Goal: Information Seeking & Learning: Learn about a topic

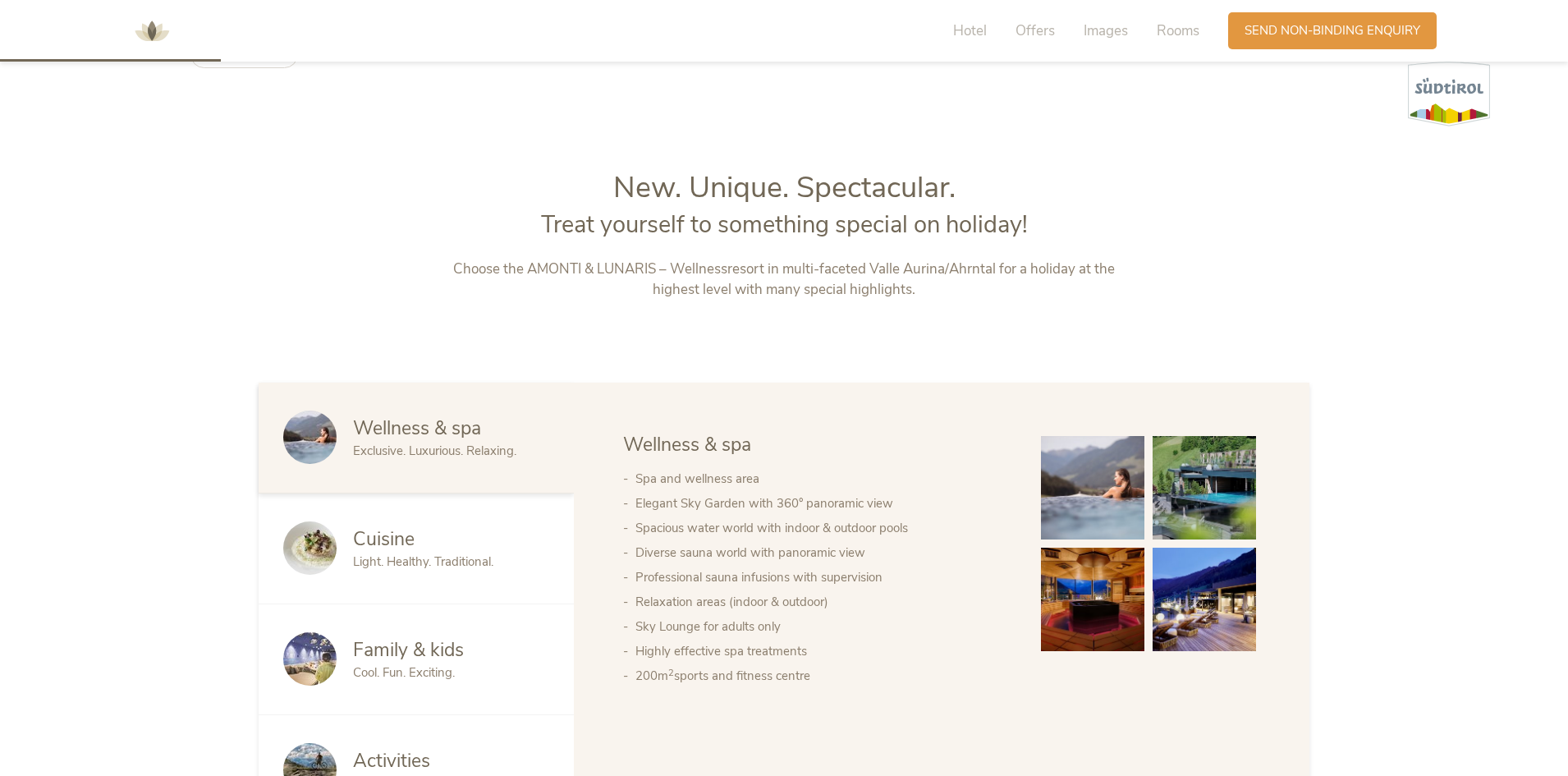
scroll to position [903, 0]
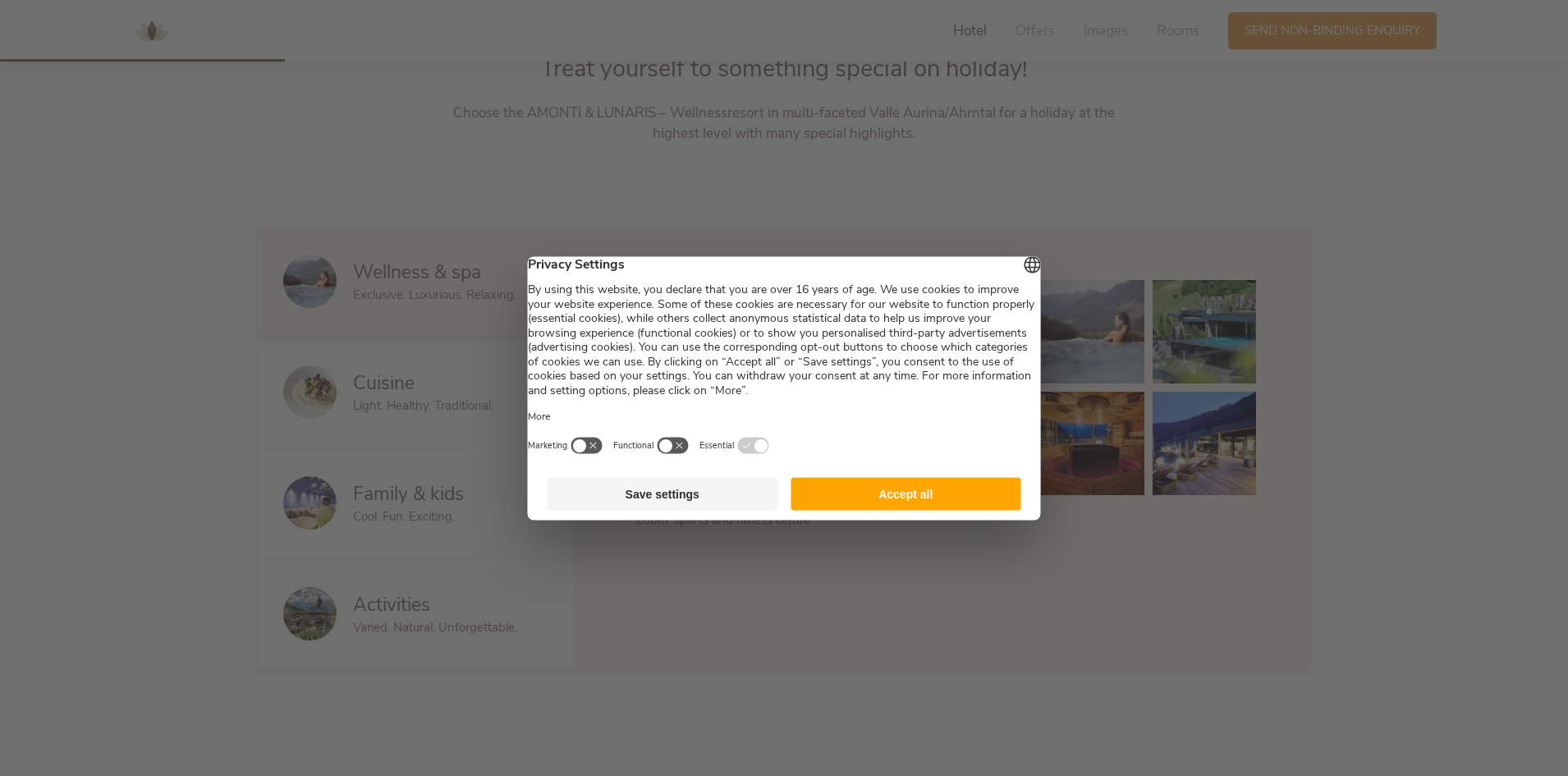
click at [667, 505] on button "Save settings" at bounding box center [663, 493] width 231 height 33
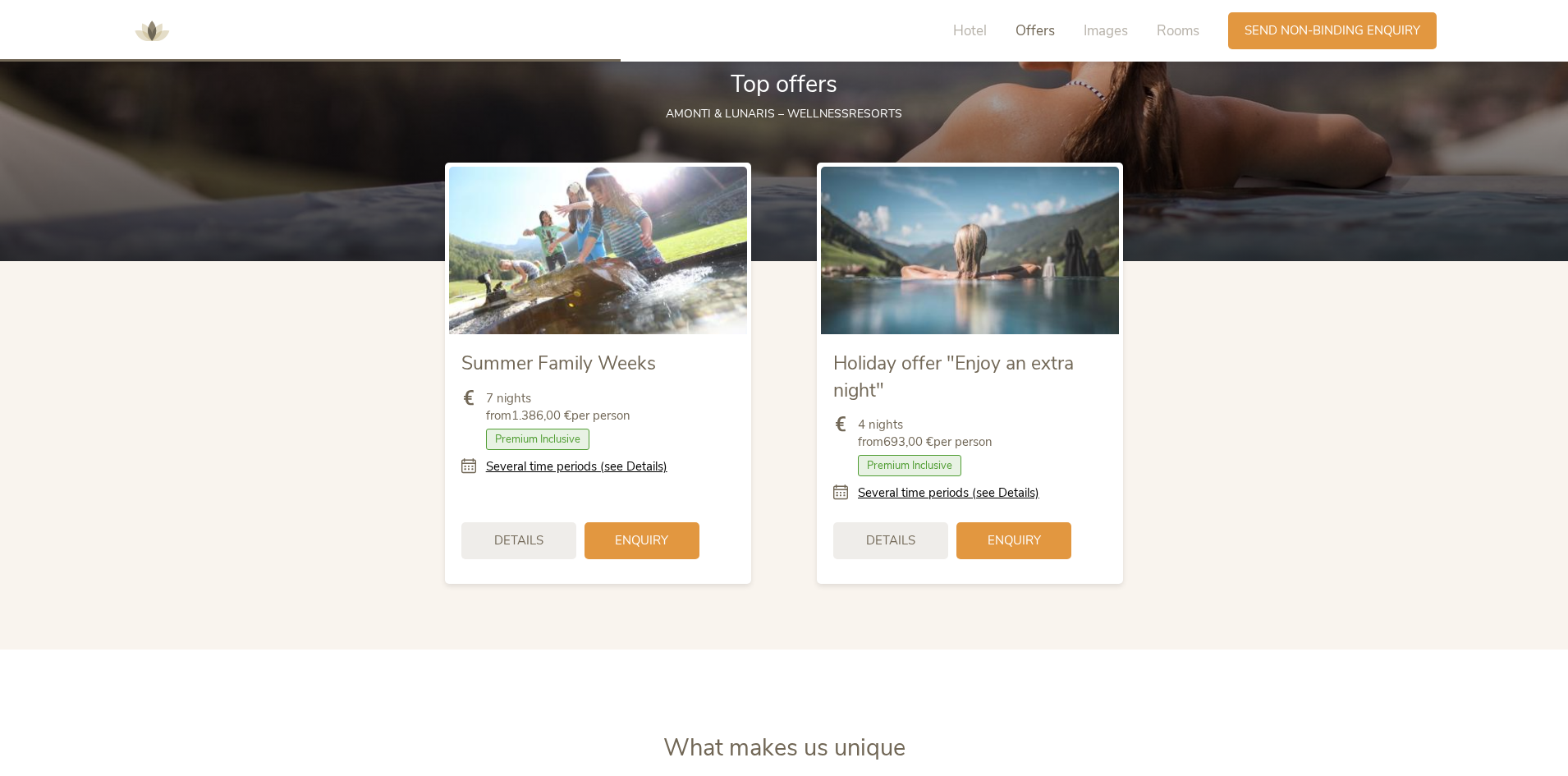
scroll to position [1972, 0]
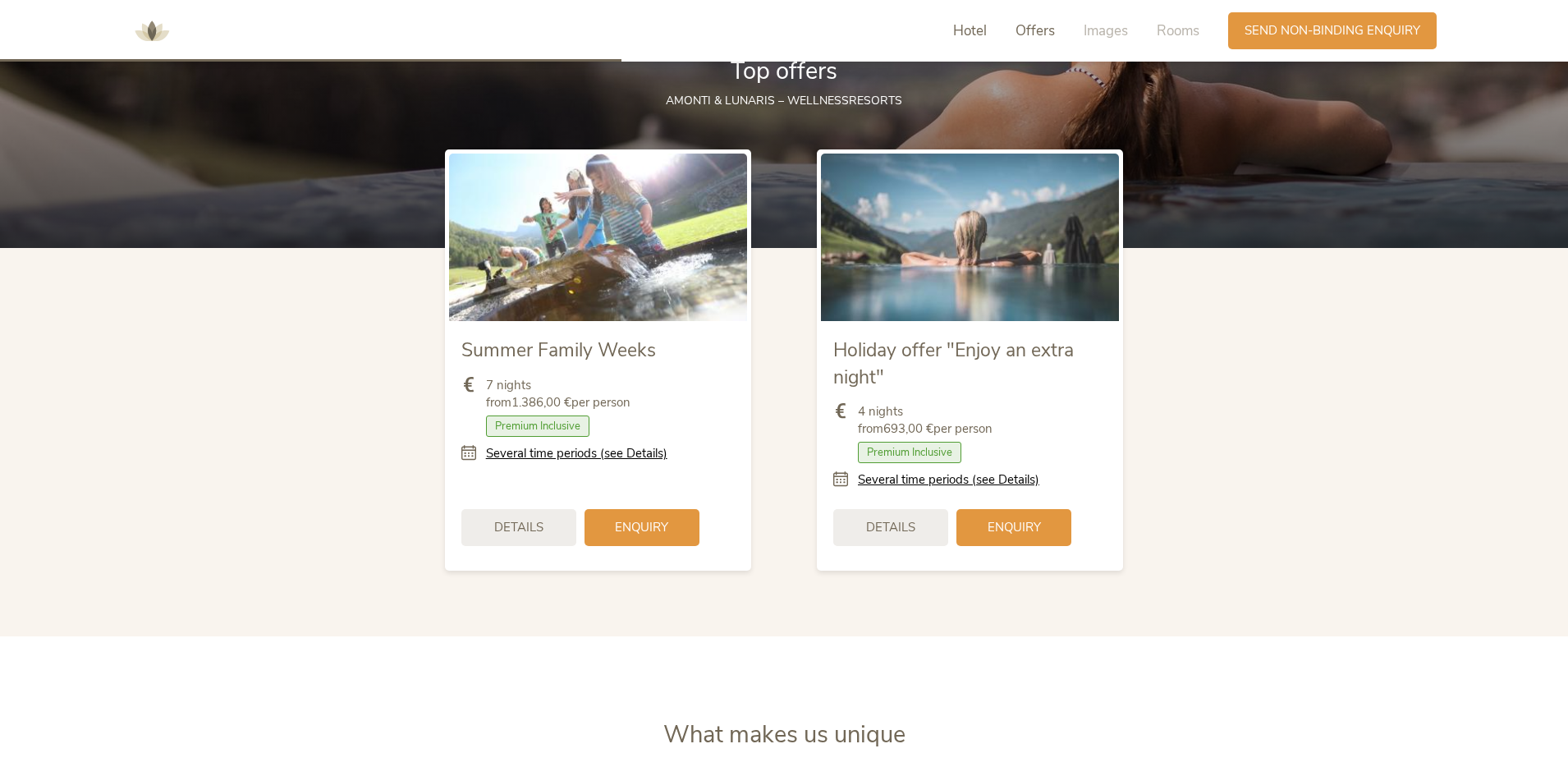
click at [963, 32] on span "Hotel" at bounding box center [970, 31] width 34 height 19
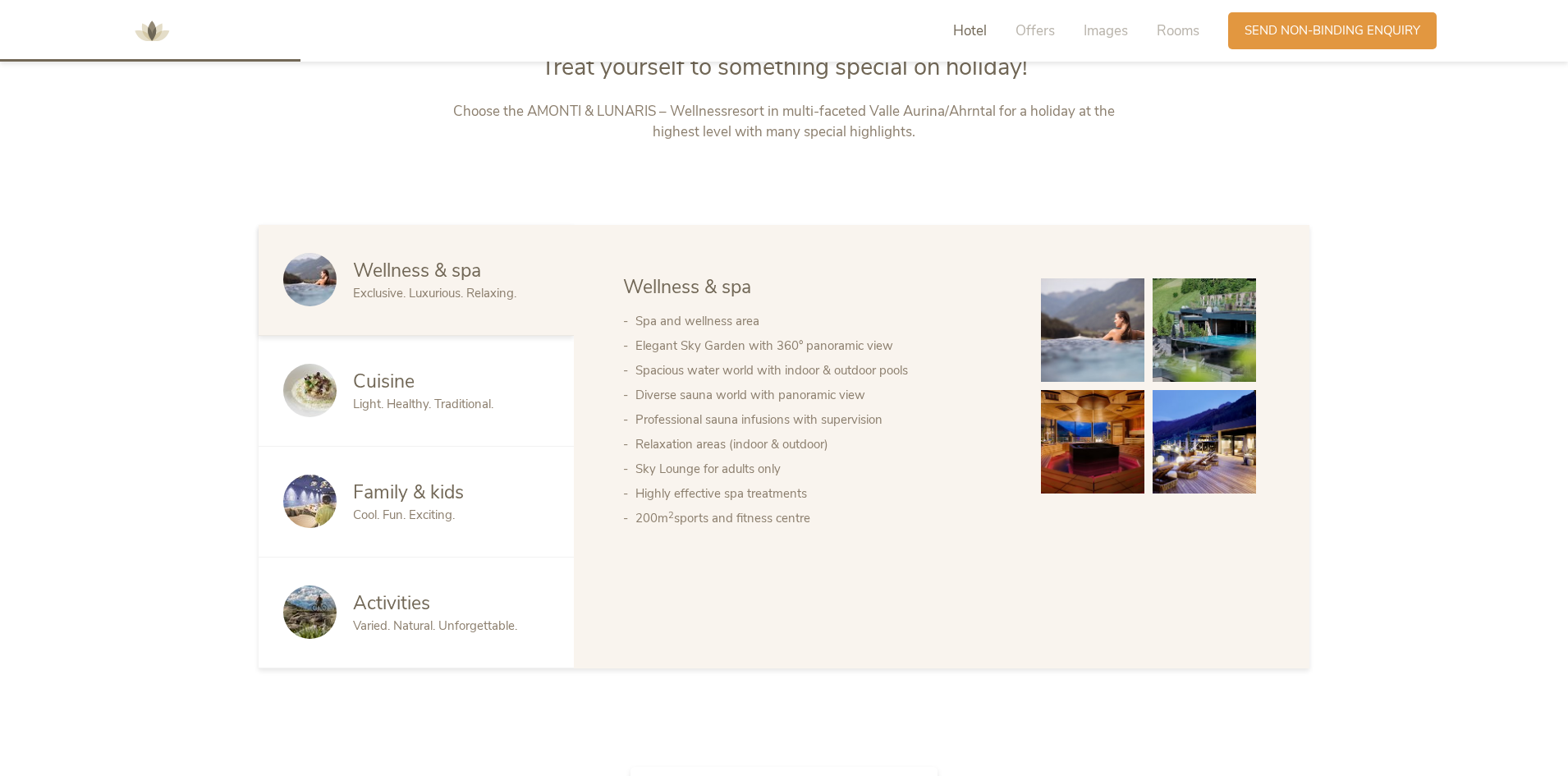
scroll to position [833, 0]
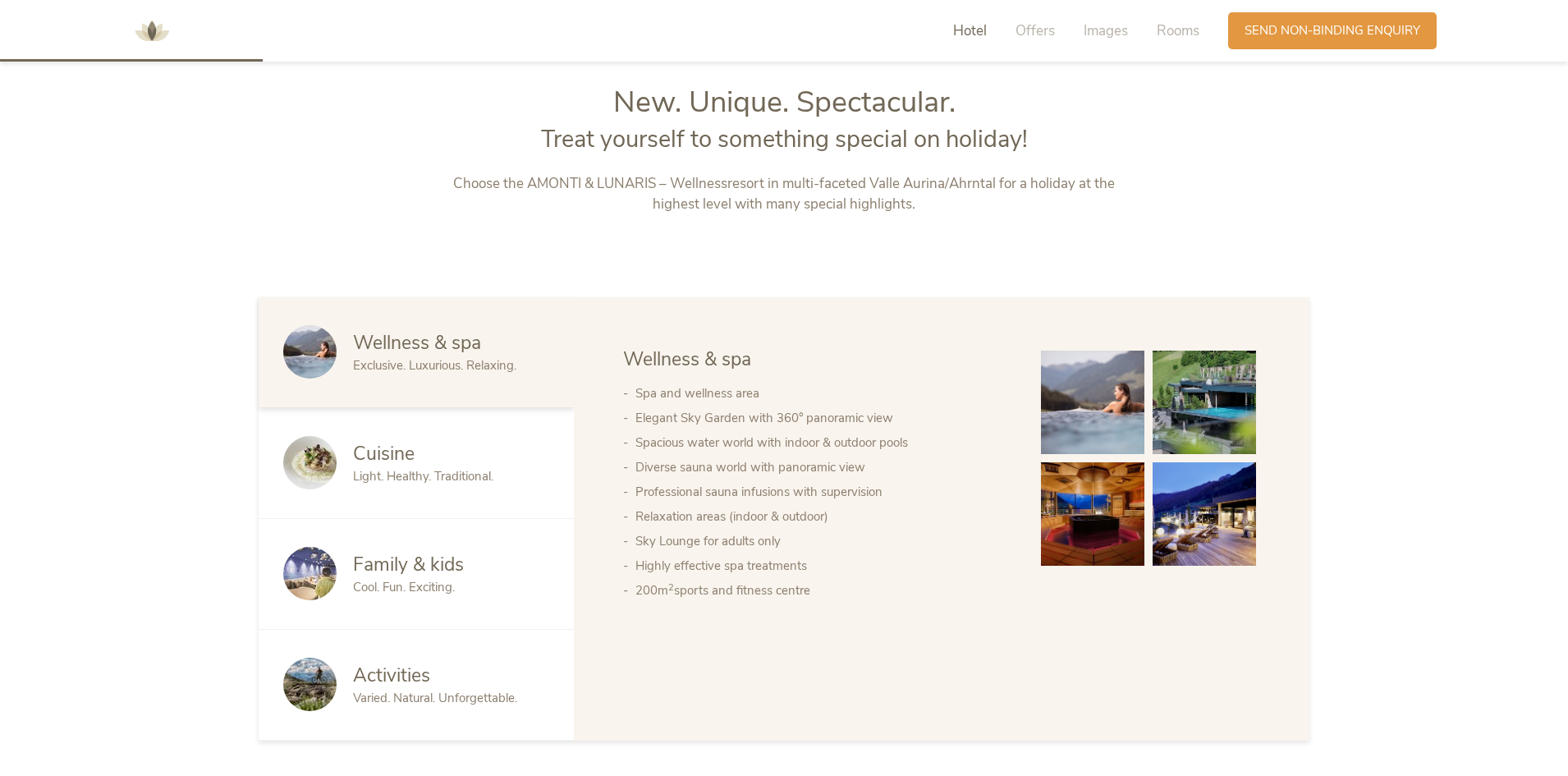
click at [963, 32] on span "Hotel" at bounding box center [970, 31] width 34 height 19
click at [1180, 38] on span "Rooms" at bounding box center [1178, 31] width 42 height 19
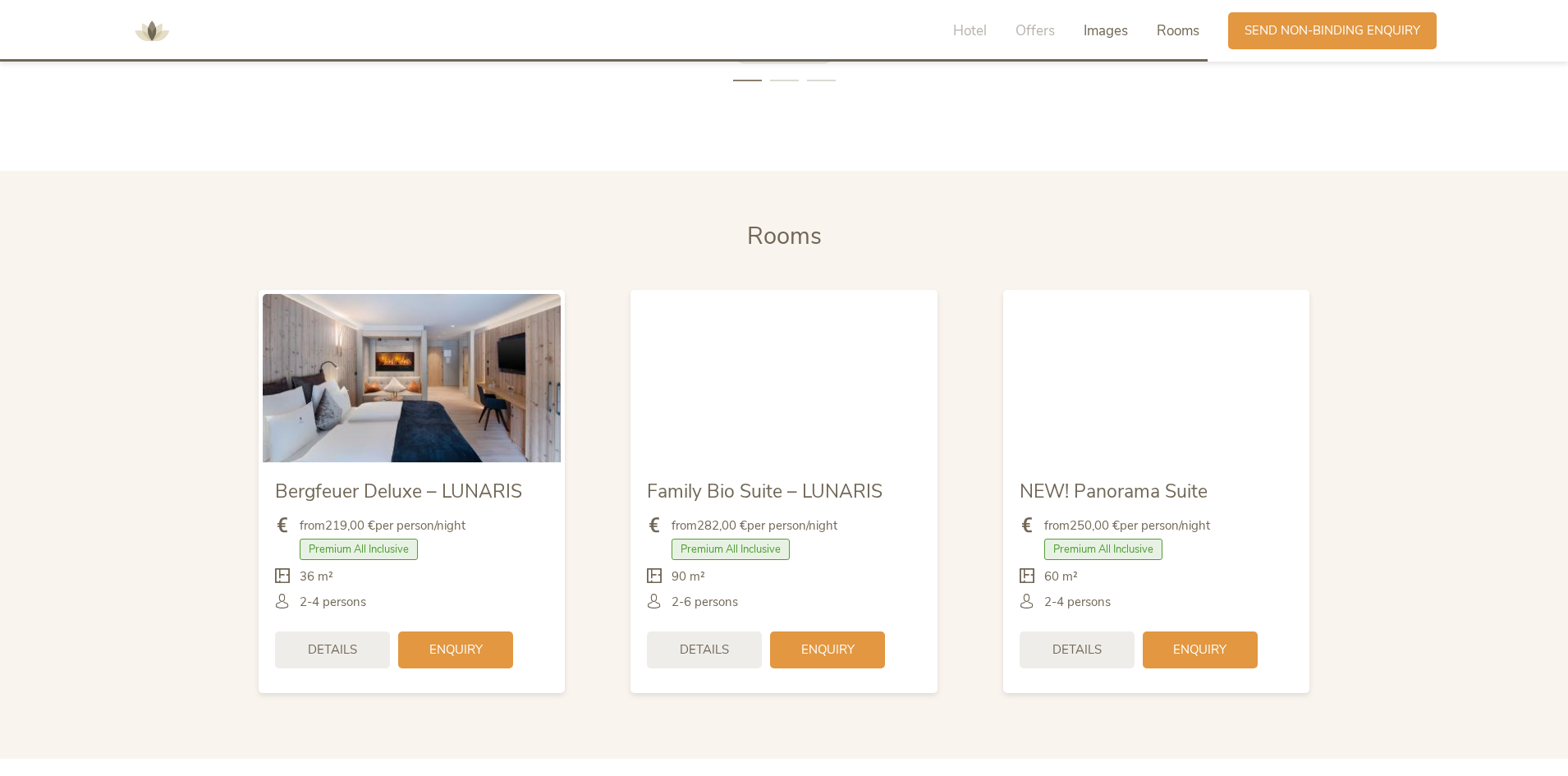
scroll to position [3954, 0]
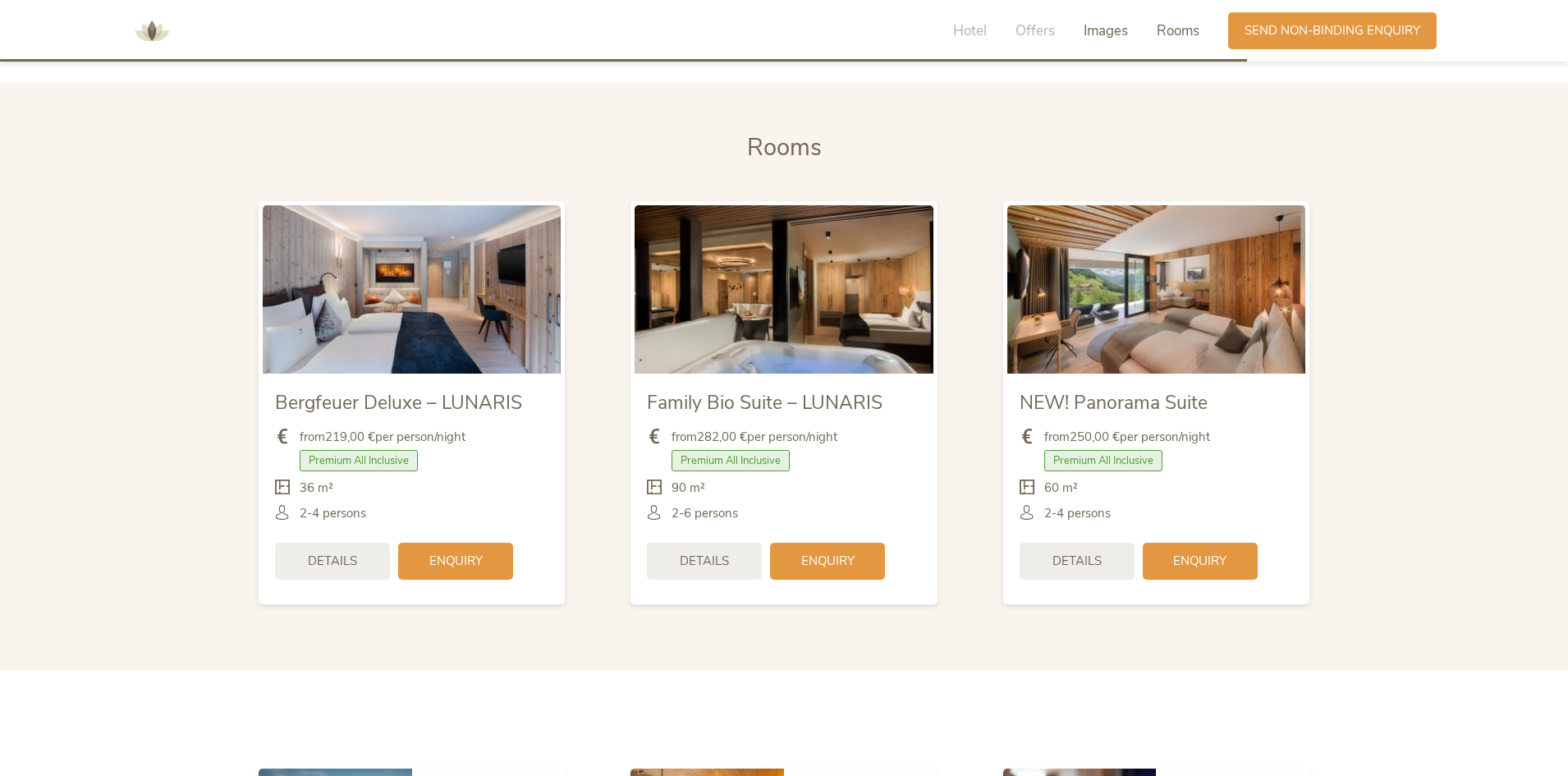
click at [1122, 39] on span "Images" at bounding box center [1105, 31] width 44 height 19
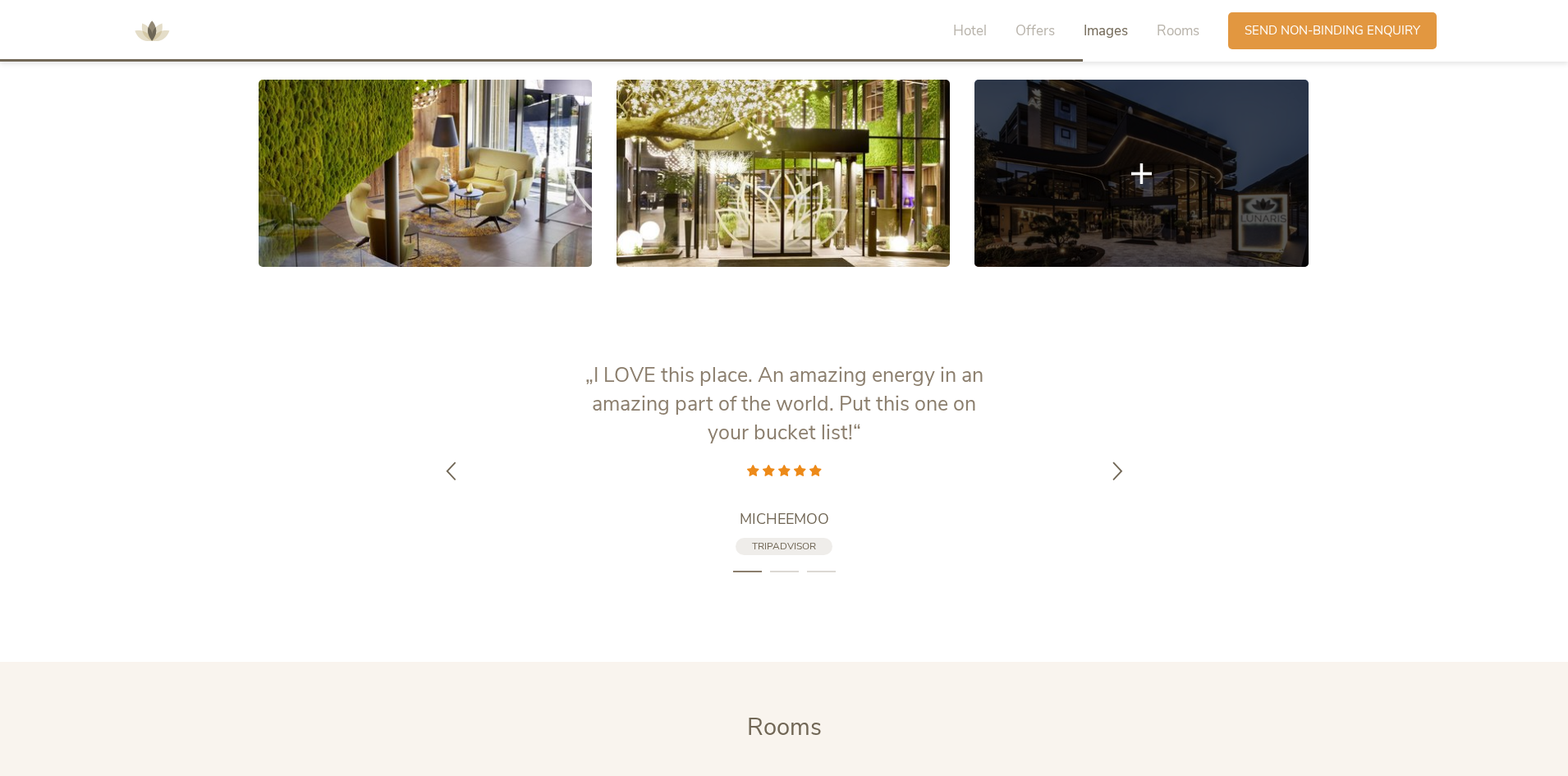
scroll to position [3436, 0]
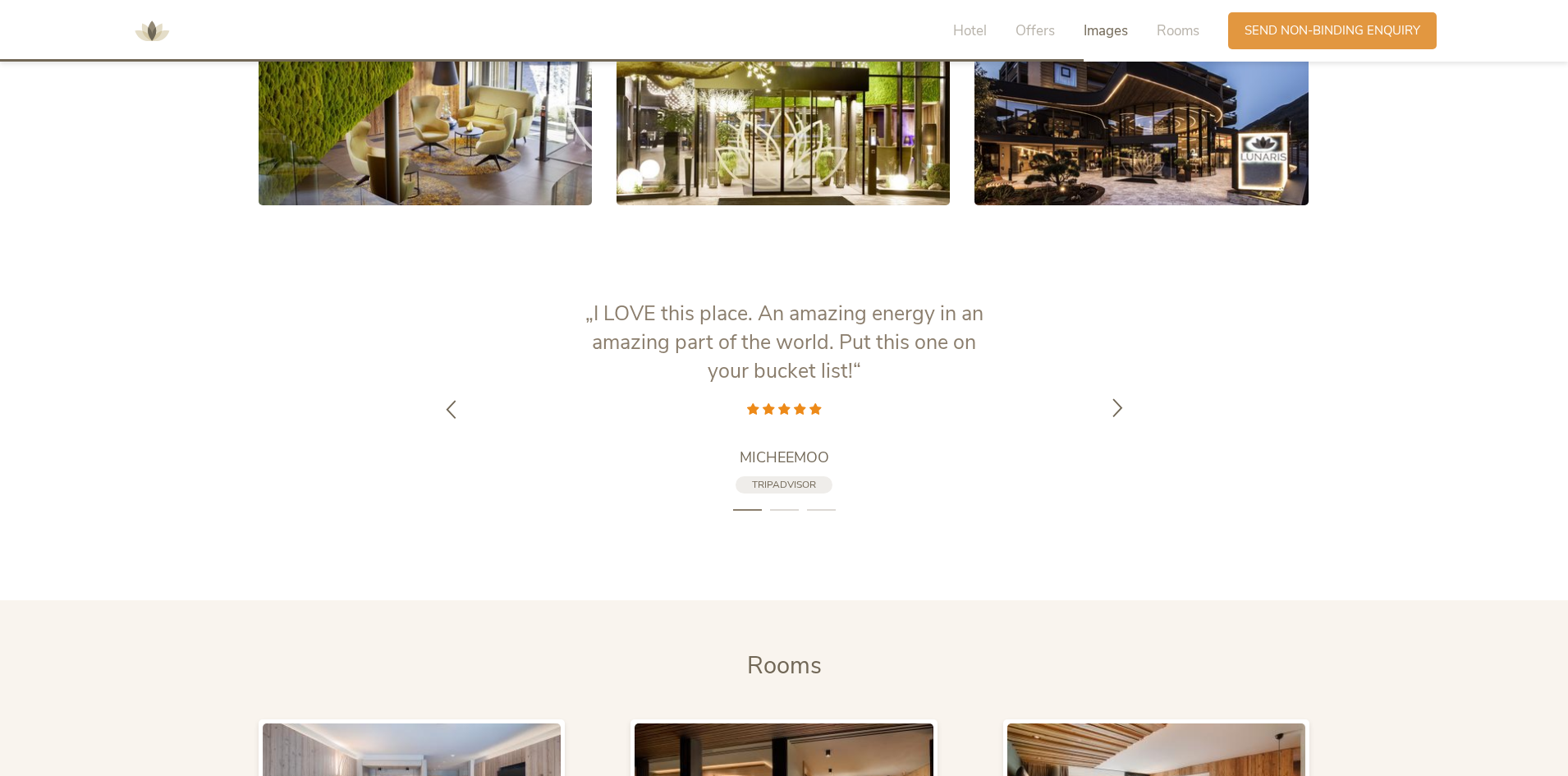
click at [1129, 404] on div at bounding box center [1118, 408] width 52 height 52
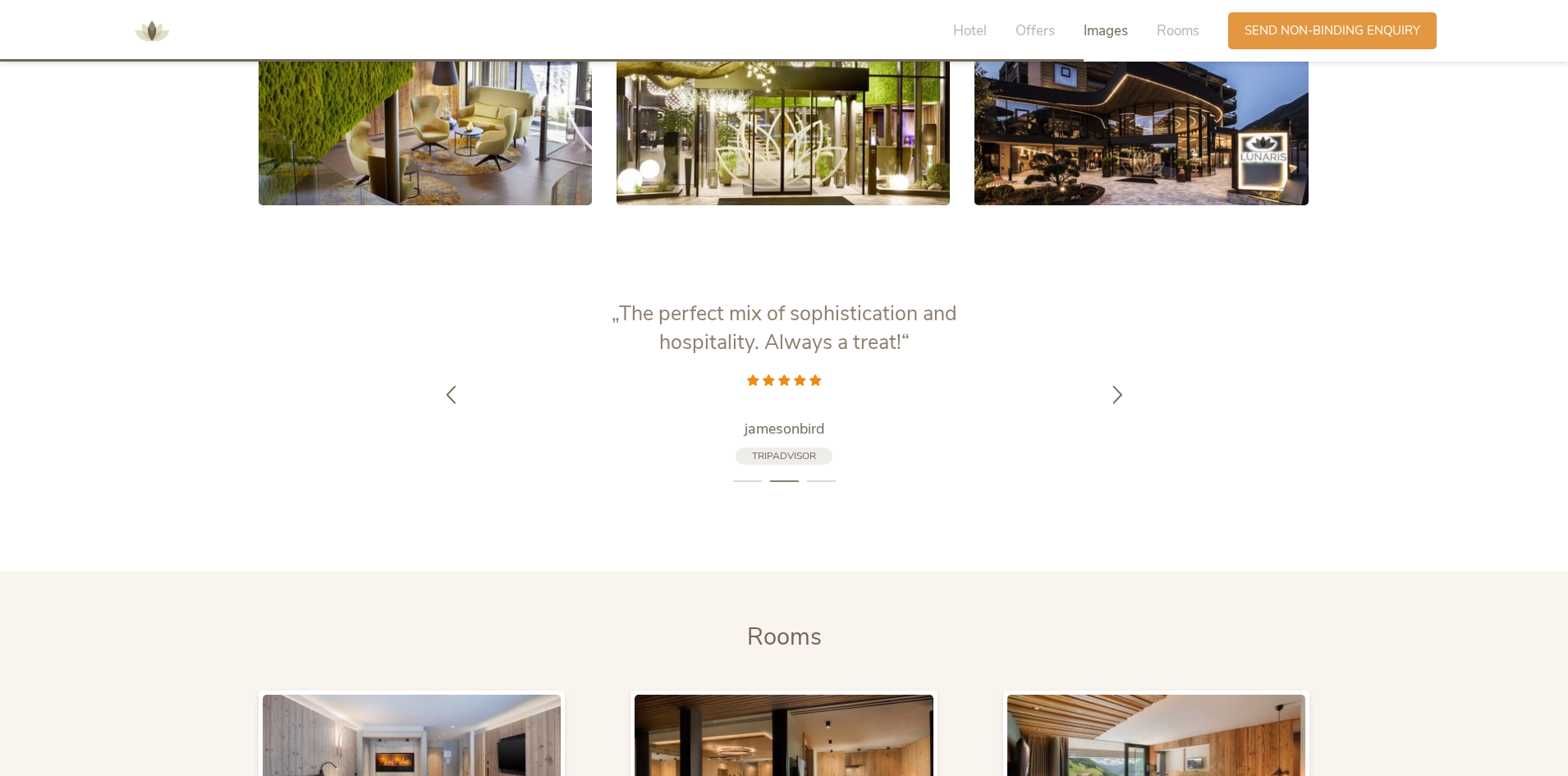
click at [415, 398] on div "„One of the best hotels we ever had. The food is delicious, the staff very frie…" at bounding box center [784, 395] width 1568 height 190
click at [445, 395] on icon at bounding box center [452, 393] width 19 height 19
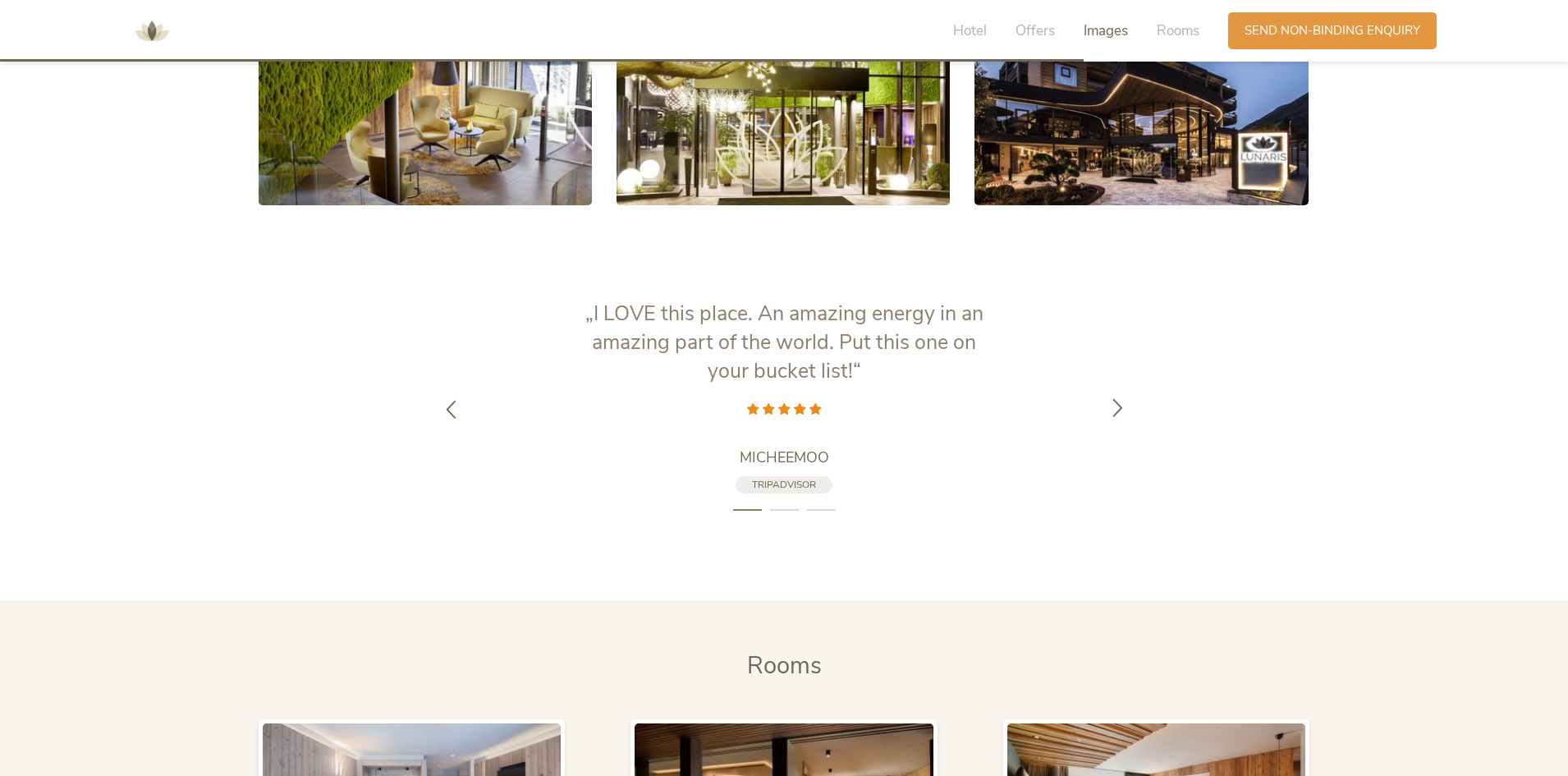
click at [1120, 404] on icon at bounding box center [1118, 408] width 19 height 19
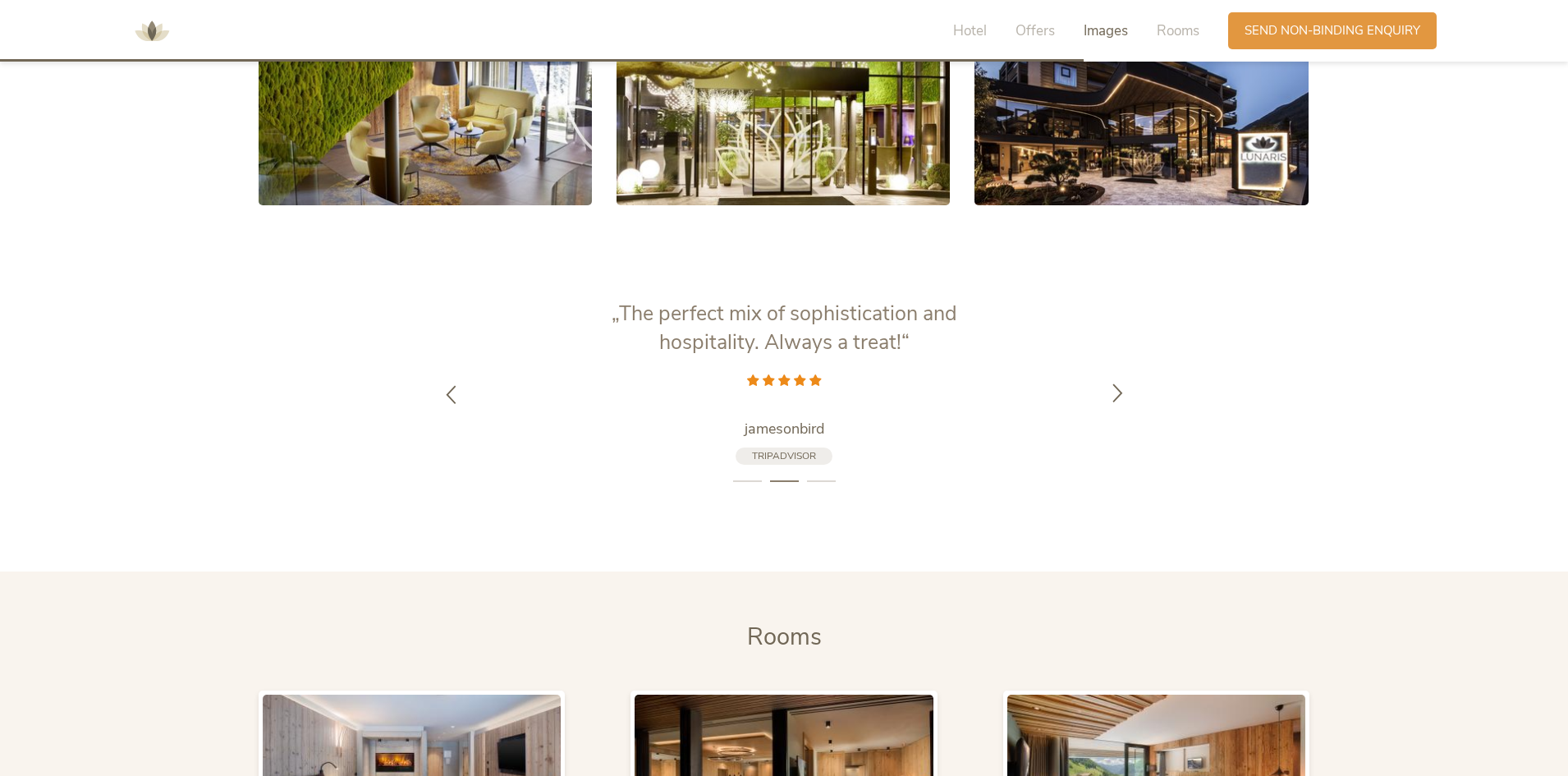
click at [1120, 404] on div at bounding box center [1118, 395] width 52 height 52
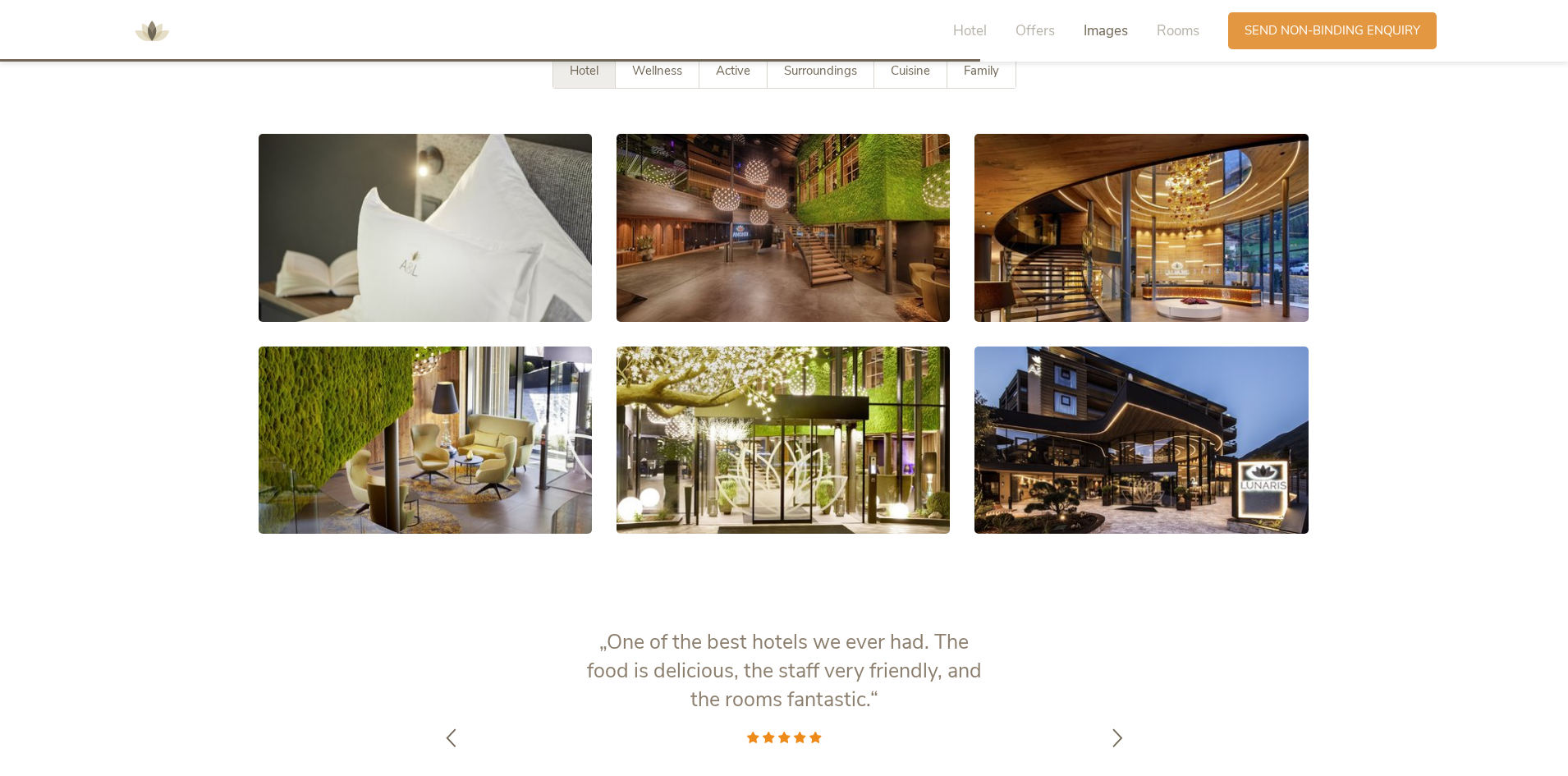
click at [1181, 46] on div "Hotel Offers Images Rooms" at bounding box center [1080, 30] width 296 height 37
click at [1181, 33] on span "Rooms" at bounding box center [1178, 31] width 42 height 19
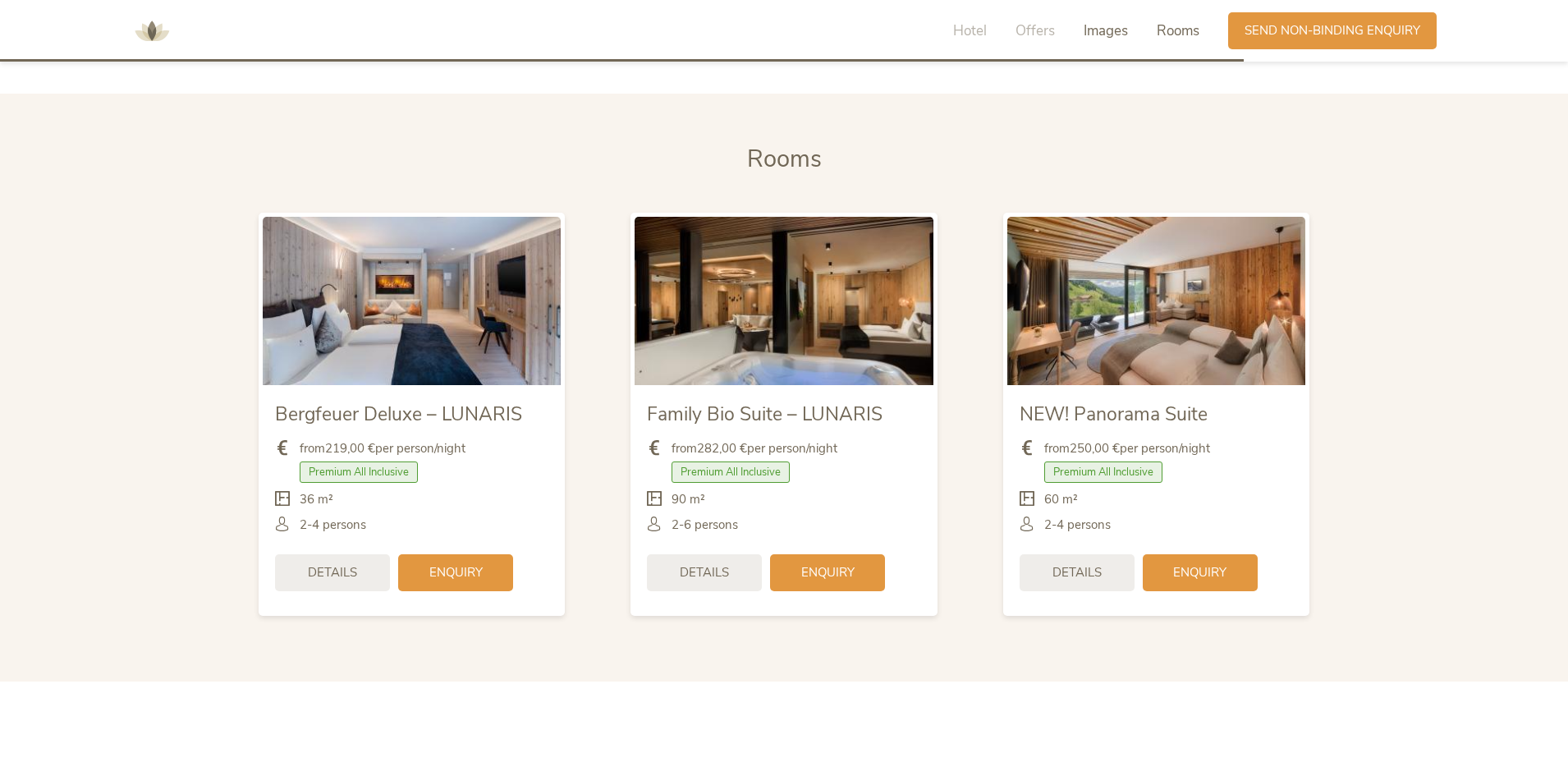
scroll to position [3954, 0]
